Goal: Information Seeking & Learning: Learn about a topic

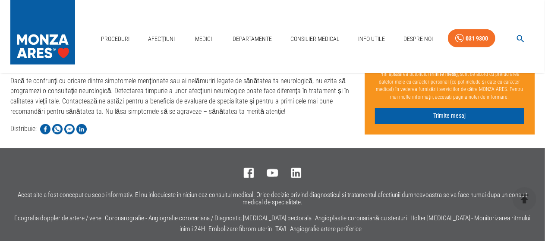
scroll to position [2402, 0]
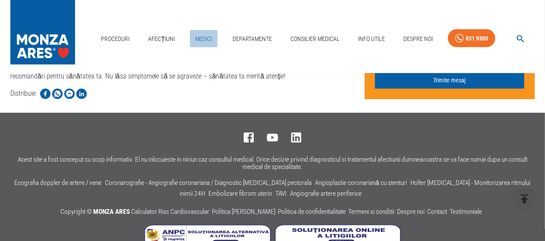
click at [205, 30] on link "Medici" at bounding box center [204, 39] width 28 height 18
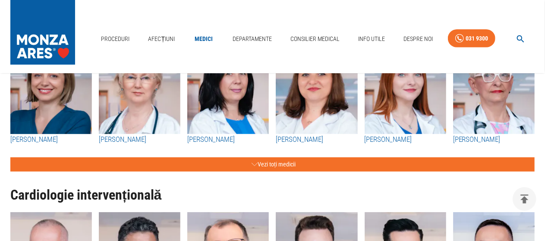
scroll to position [173, 0]
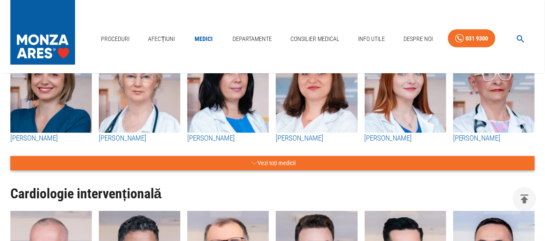
click at [277, 168] on button "Vezi toți medicii" at bounding box center [272, 163] width 524 height 14
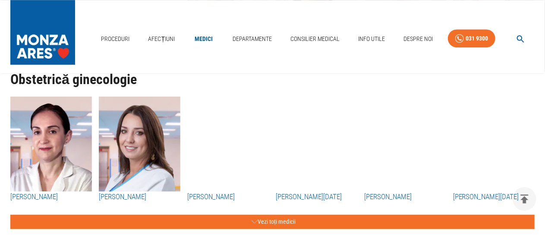
scroll to position [2934, 0]
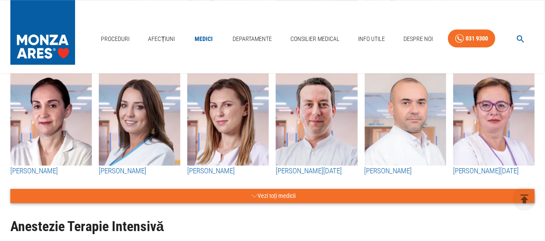
click at [273, 203] on button "Vezi toți medicii" at bounding box center [272, 196] width 524 height 14
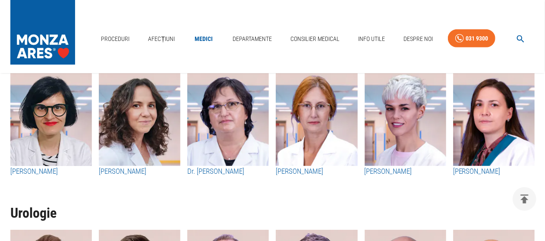
scroll to position [3539, 0]
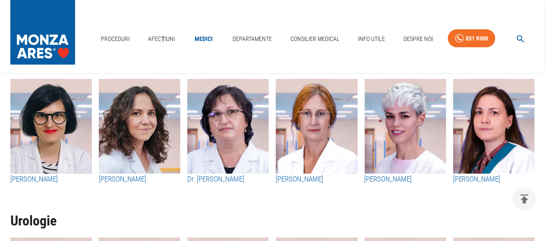
click at [25, 185] on h3 "Dr. Bianca Popovici" at bounding box center [51, 179] width 82 height 11
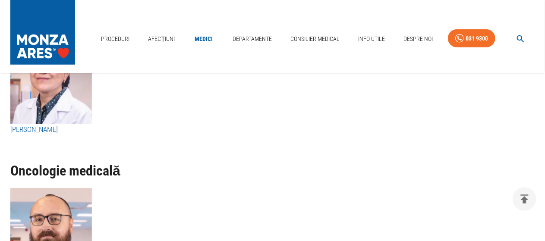
scroll to position [3625, 0]
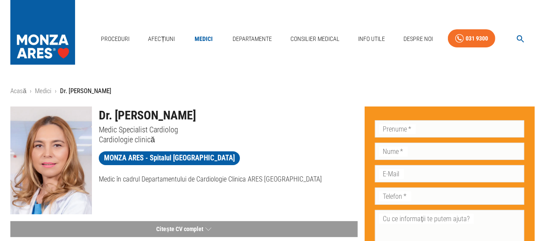
scroll to position [43, 0]
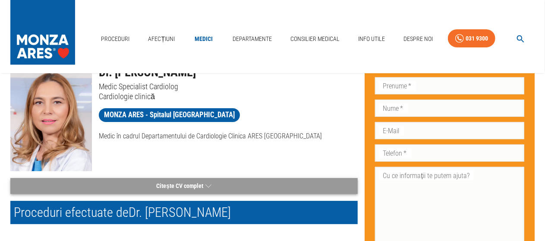
click at [216, 186] on button "Citește CV complet" at bounding box center [183, 186] width 347 height 16
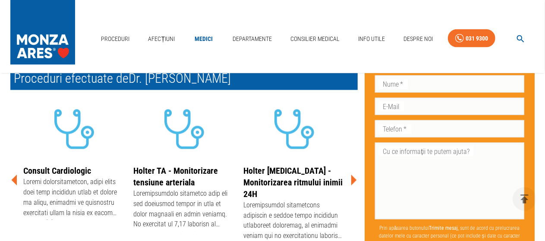
scroll to position [604, 0]
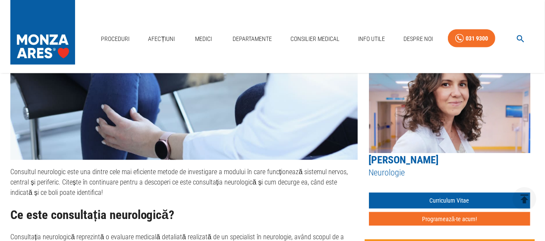
scroll to position [561, 0]
